Goal: Navigation & Orientation: Find specific page/section

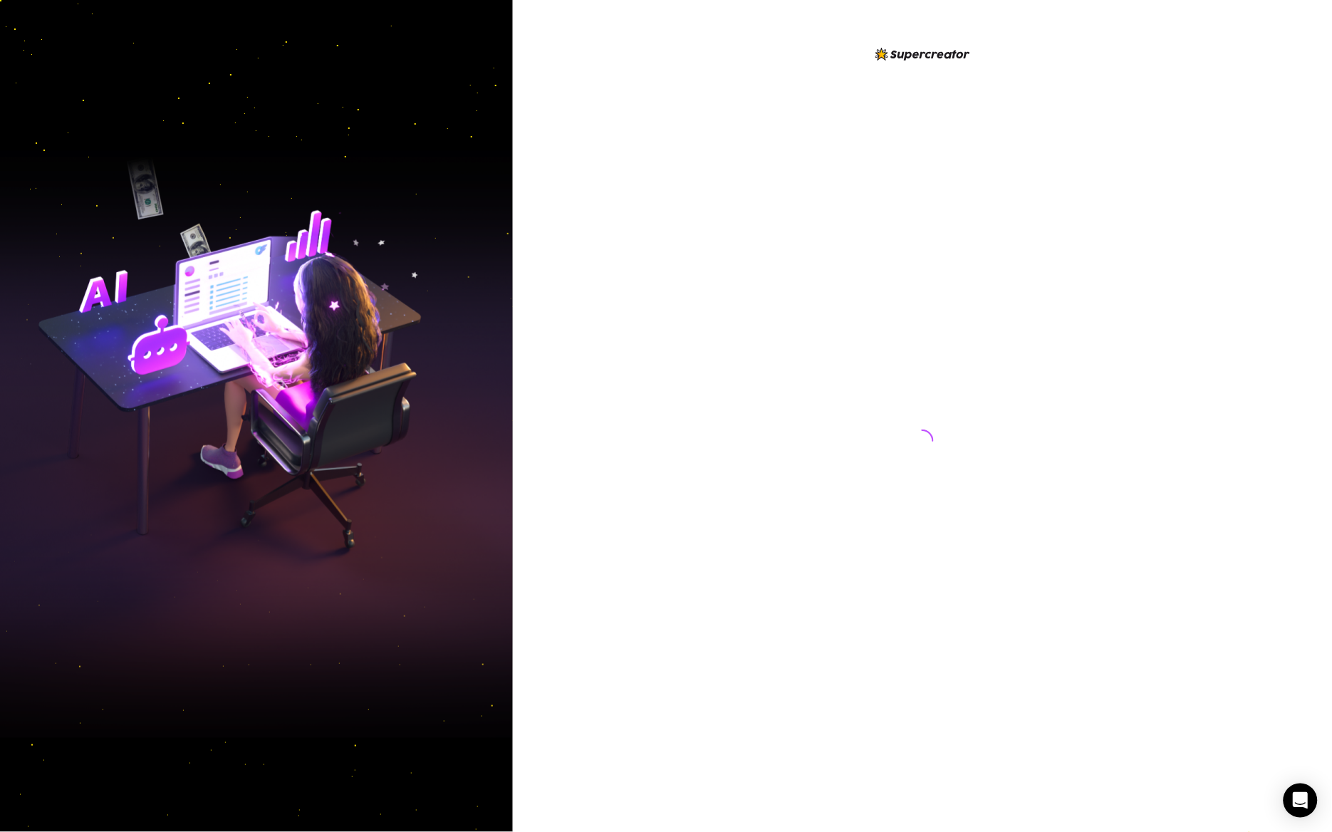
click at [903, 302] on div at bounding box center [922, 427] width 318 height 763
click at [915, 300] on div at bounding box center [922, 435] width 23 height 748
click at [955, 287] on div at bounding box center [922, 427] width 318 height 763
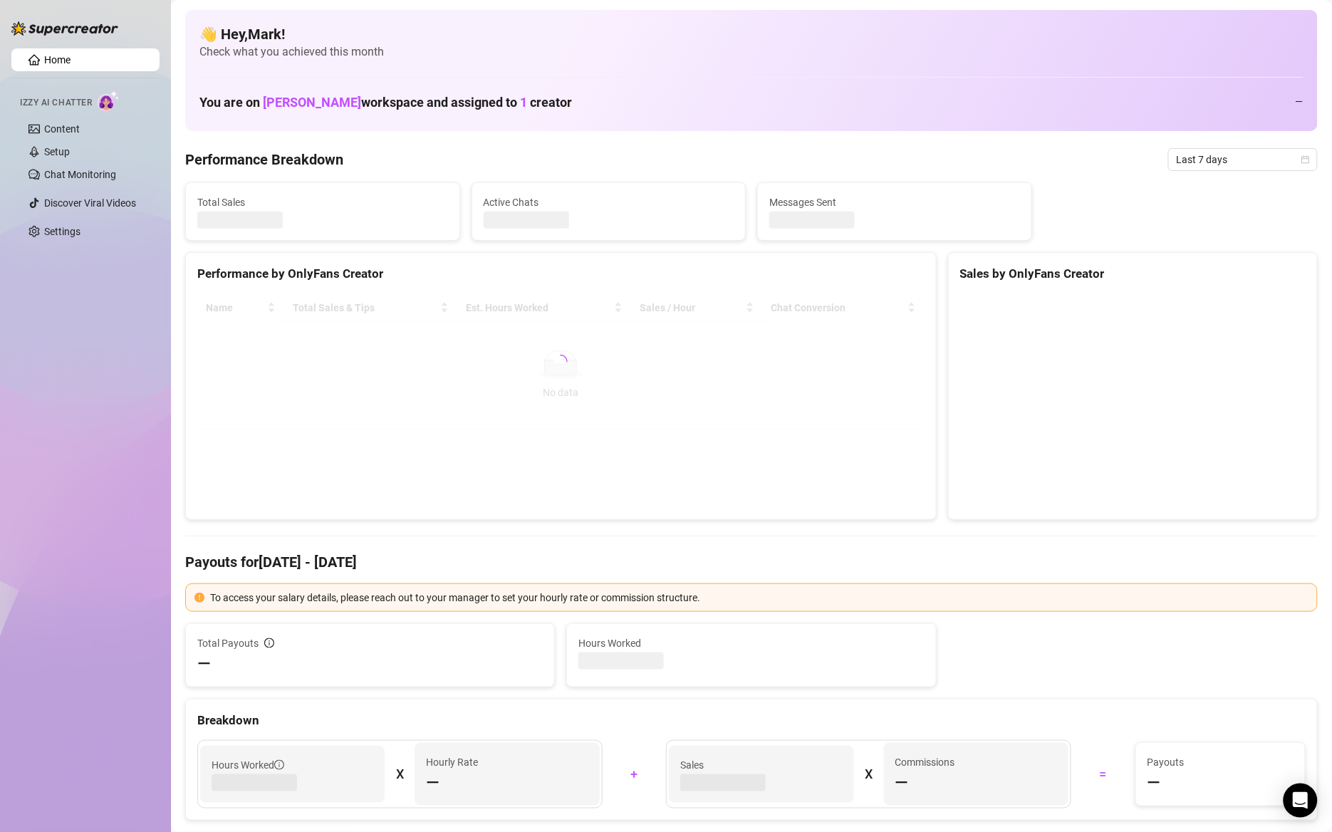
click at [1236, 328] on canvas at bounding box center [1130, 400] width 340 height 213
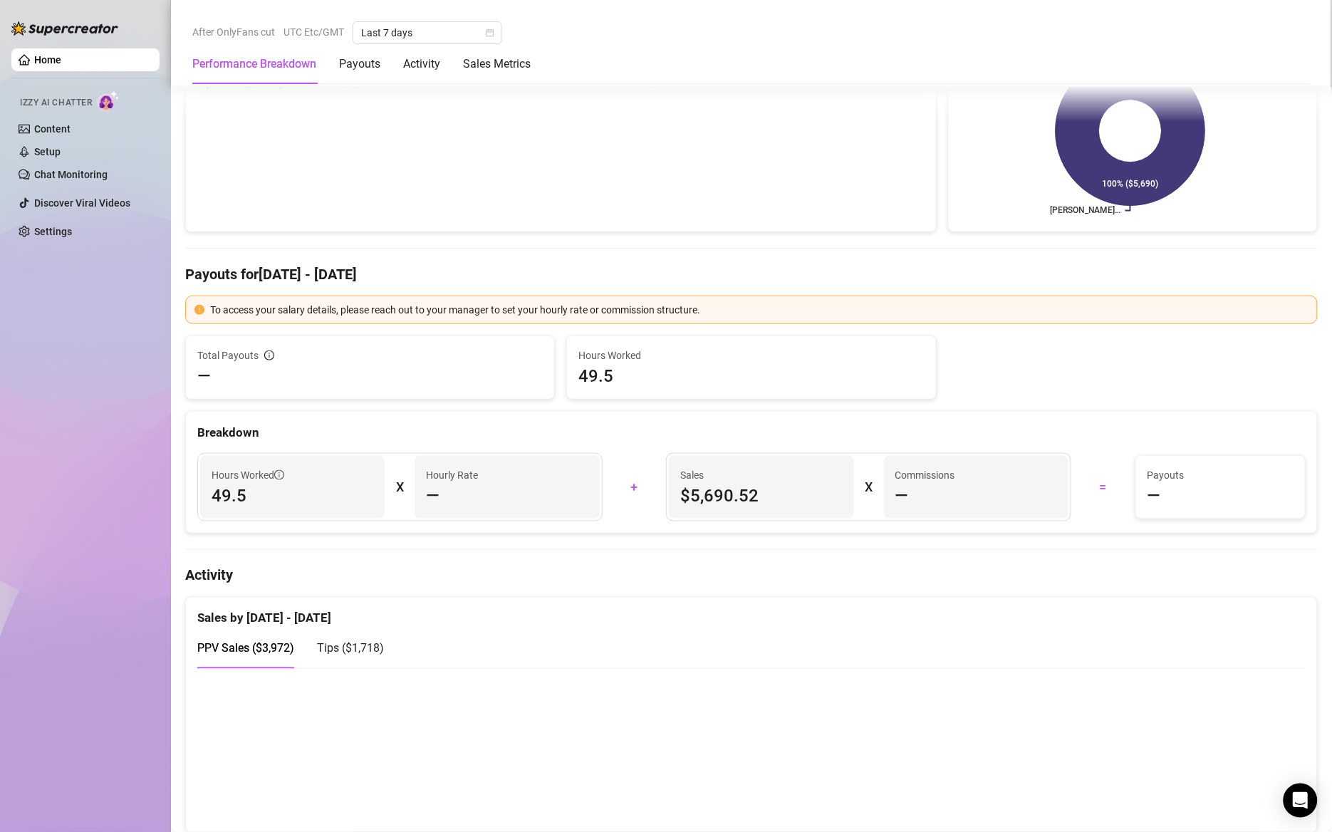
scroll to position [513, 0]
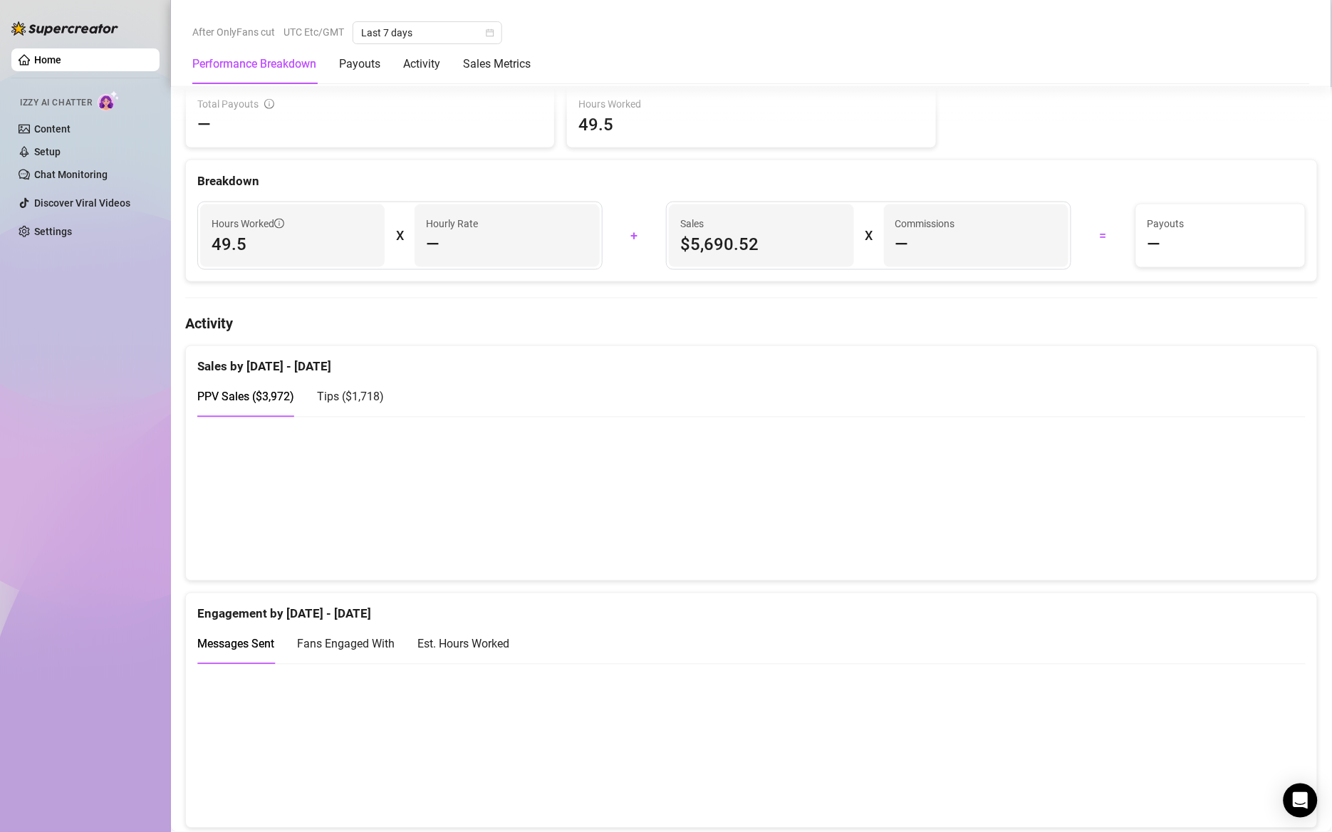
click at [894, 397] on div "PPV Sales ( $3,972 ) Tips ( $1,718 )" at bounding box center [751, 397] width 1108 height 41
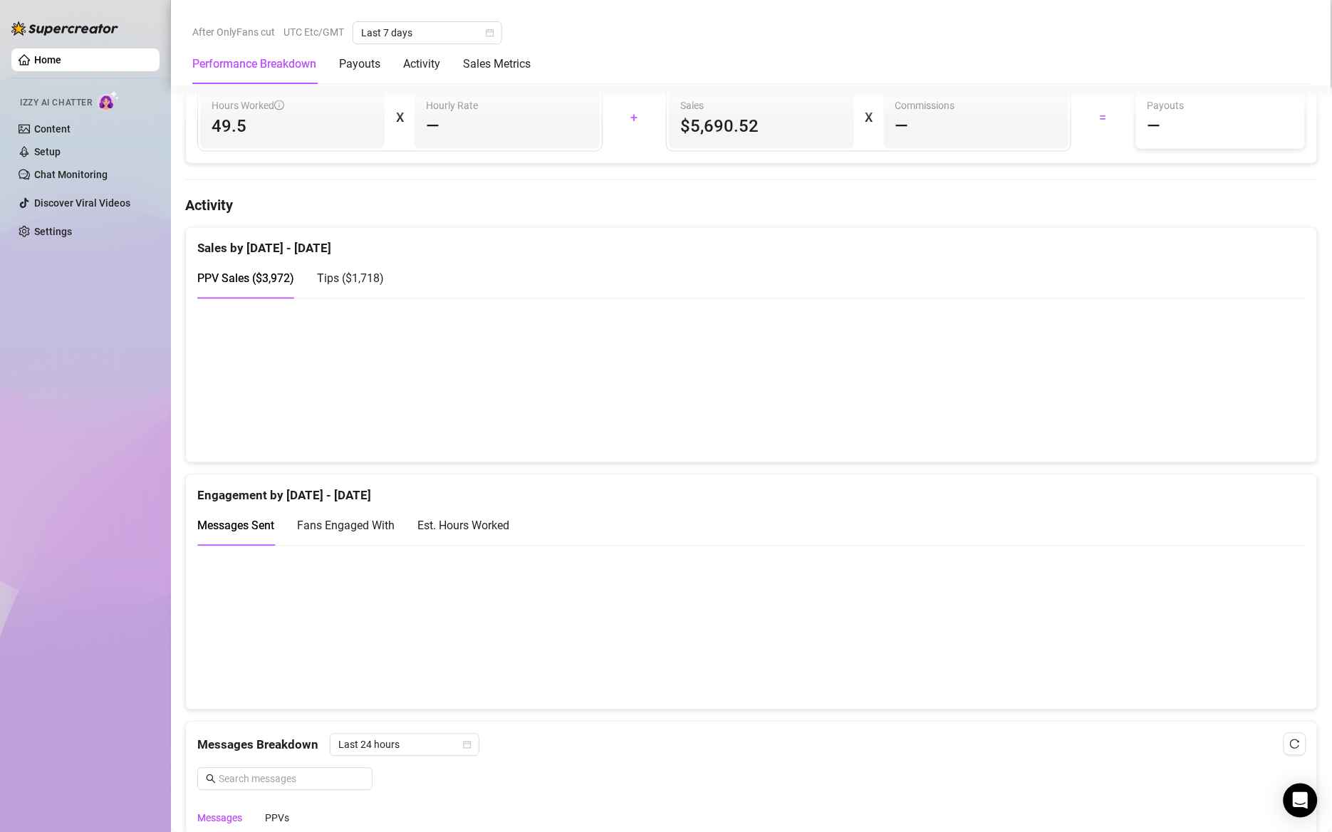
scroll to position [855, 0]
